Goal: Complete application form

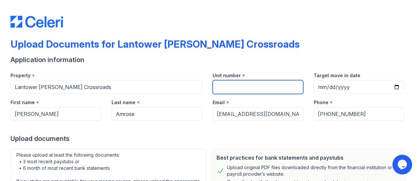
click at [229, 80] on input "Unit number" at bounding box center [258, 87] width 91 height 14
type input "206"
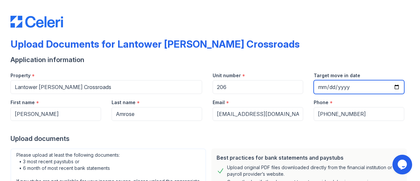
click at [338, 80] on input "Target move in date" at bounding box center [359, 87] width 91 height 14
click at [399, 80] on input "Target move in date" at bounding box center [359, 87] width 91 height 14
click at [398, 80] on input "2025-09-06" at bounding box center [359, 87] width 91 height 14
type input "2025-09-05"
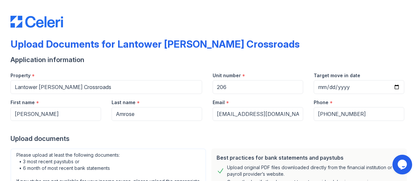
click at [279, 38] on div "Upload Documents for Lantower Brandon Crossroads" at bounding box center [210, 46] width 399 height 17
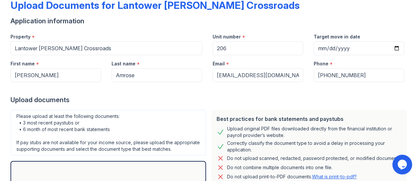
click at [181, 110] on div "Please upload at least the following documents: • 3 most recent paystubs or • 6…" at bounding box center [109, 133] width 196 height 46
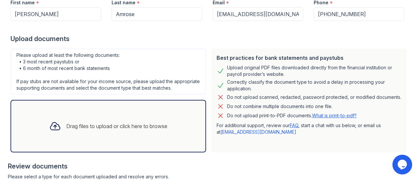
scroll to position [112, 0]
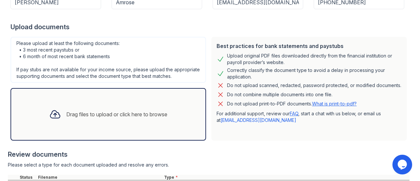
select select "paystub"
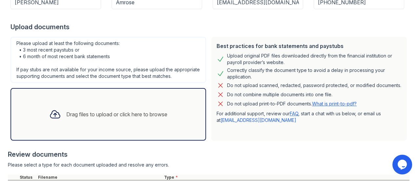
select select "paystub"
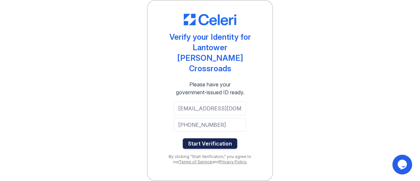
click at [221, 138] on button "Start Verification" at bounding box center [210, 143] width 55 height 11
